Goal: Information Seeking & Learning: Check status

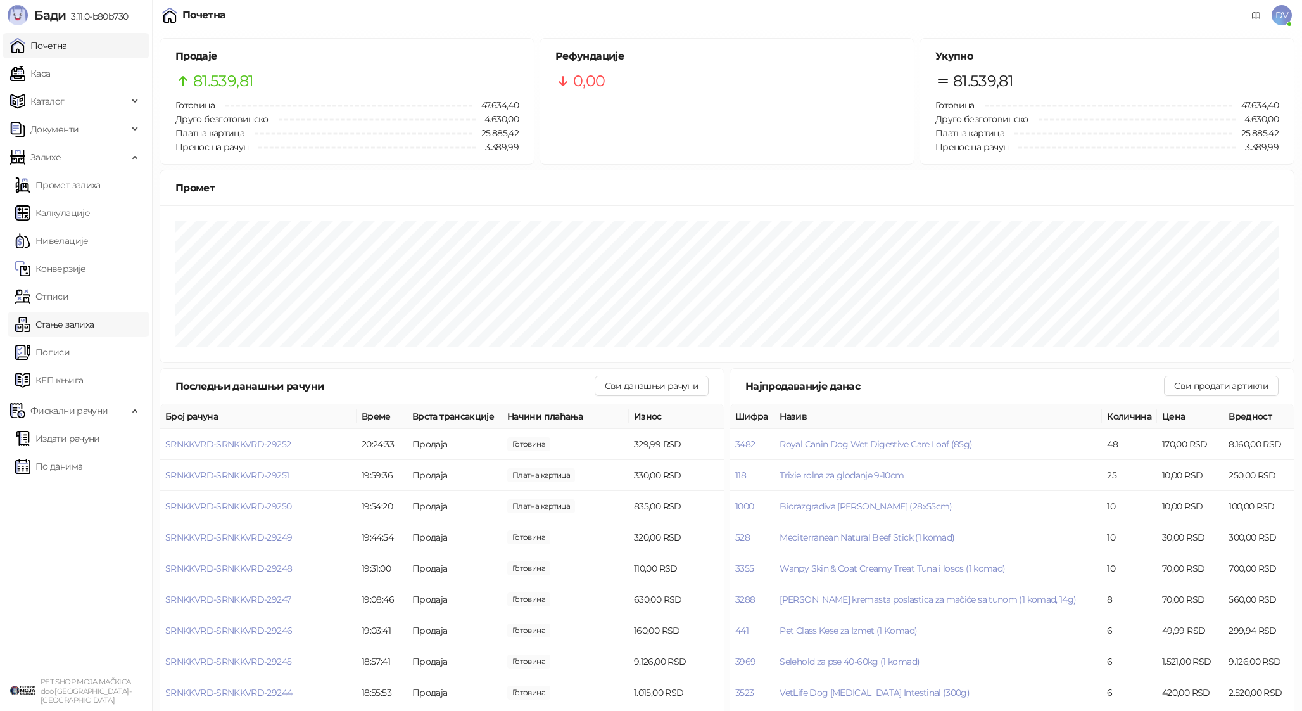
click at [86, 316] on link "Стање залиха" at bounding box center [54, 324] width 79 height 25
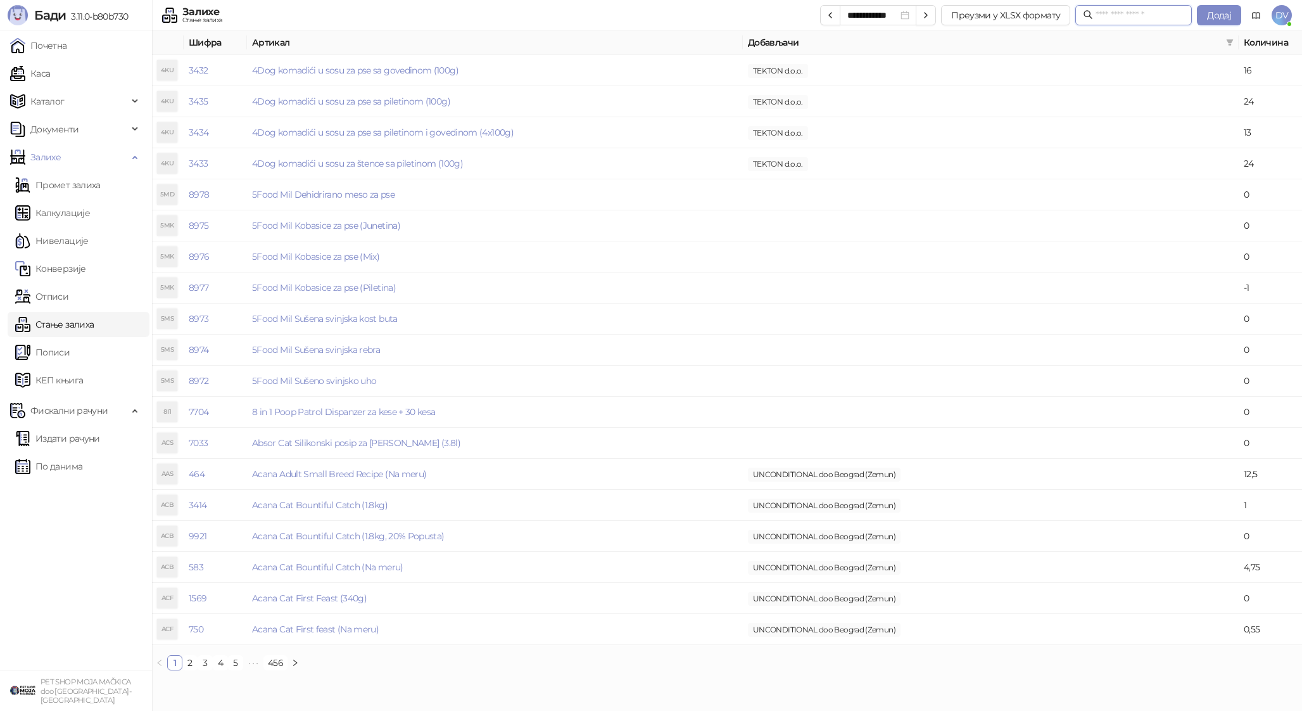
click at [1103, 13] on input "text" at bounding box center [1140, 15] width 89 height 14
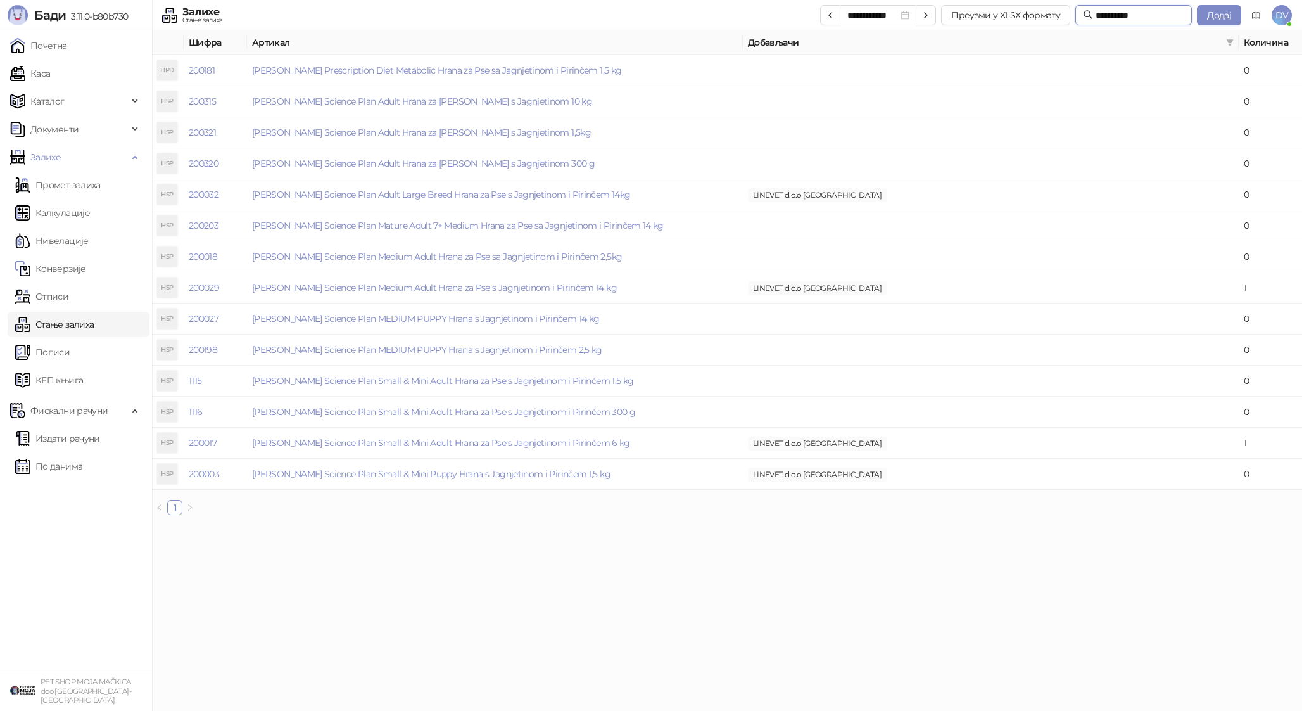
click at [1112, 15] on input "**********" at bounding box center [1140, 15] width 89 height 14
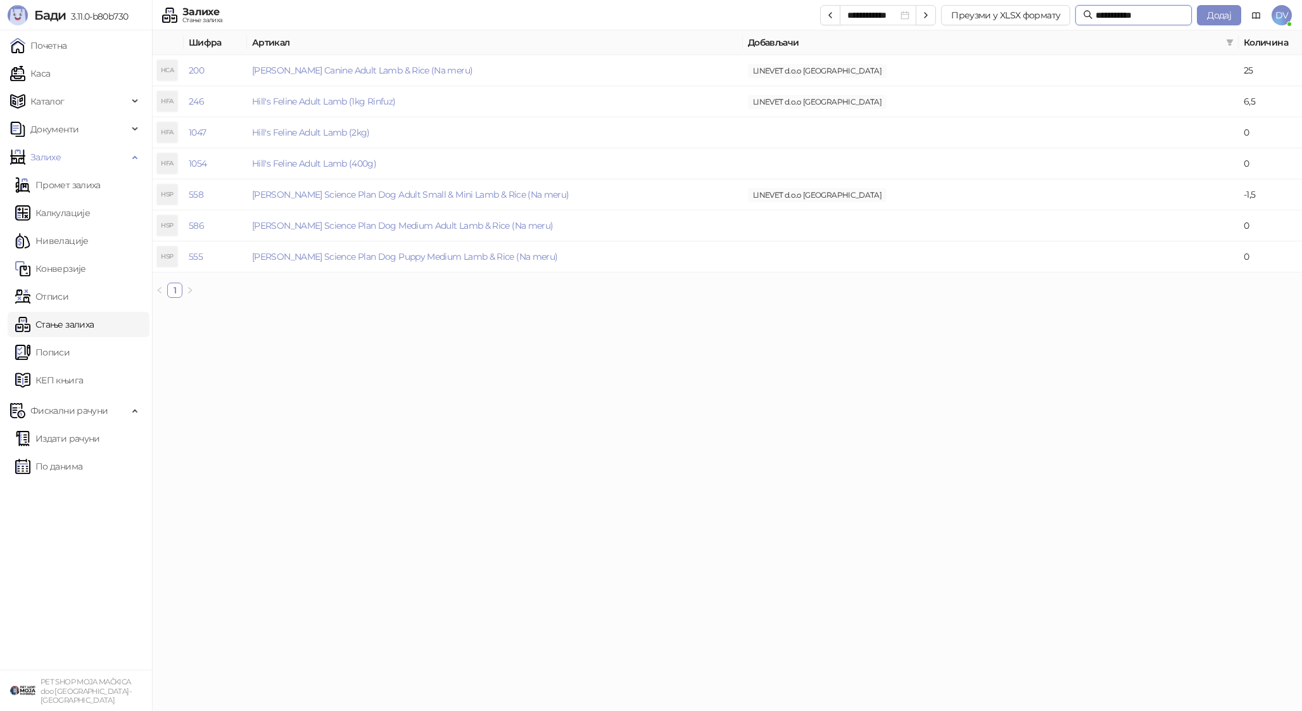
type input "**********"
